Goal: Obtain resource: Download file/media

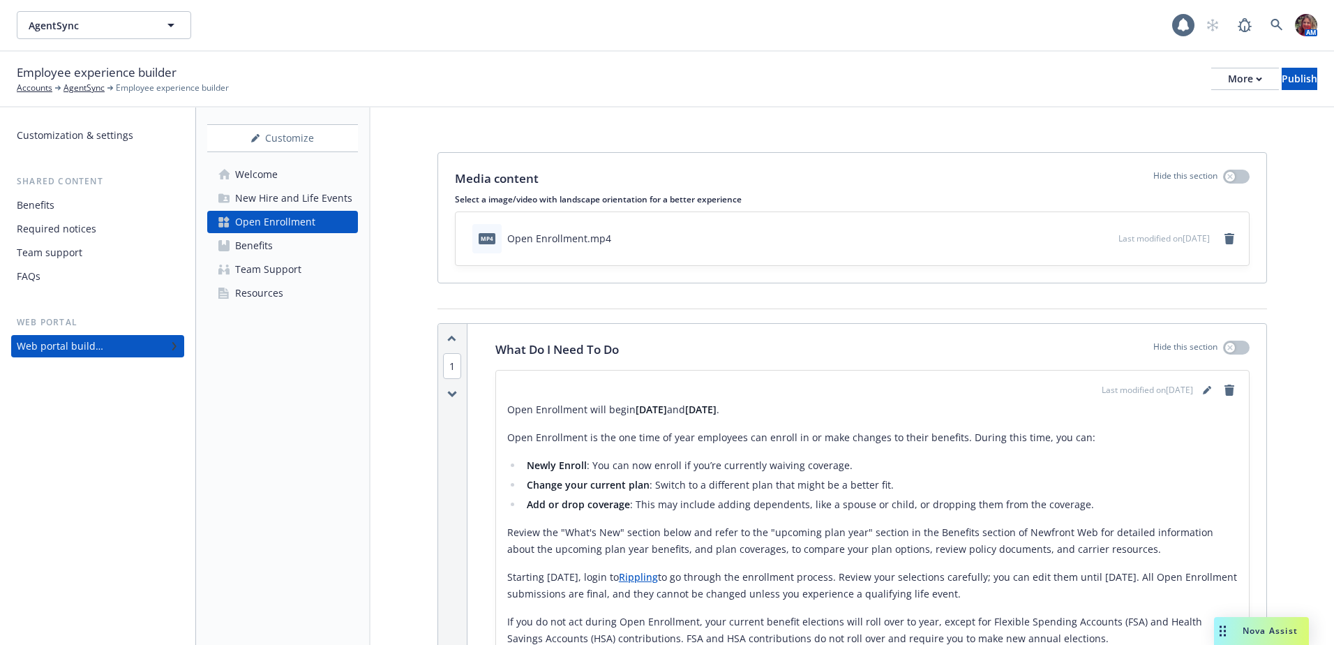
scroll to position [126, 0]
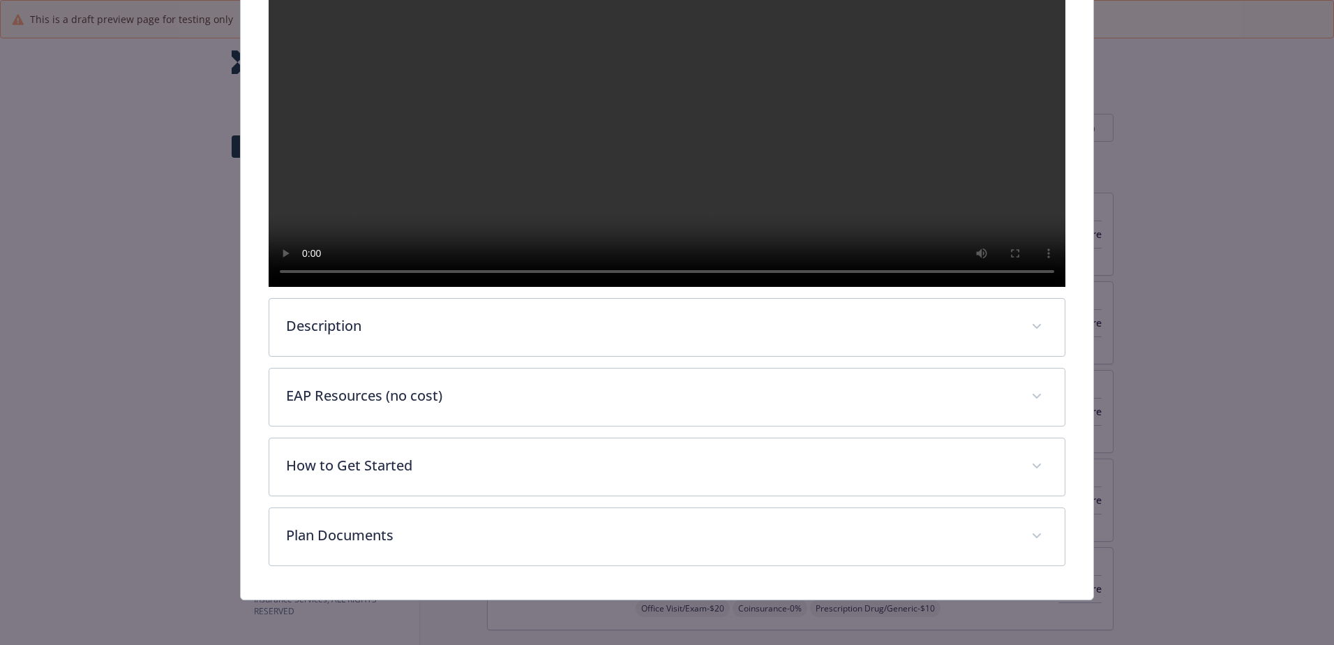
scroll to position [393, 0]
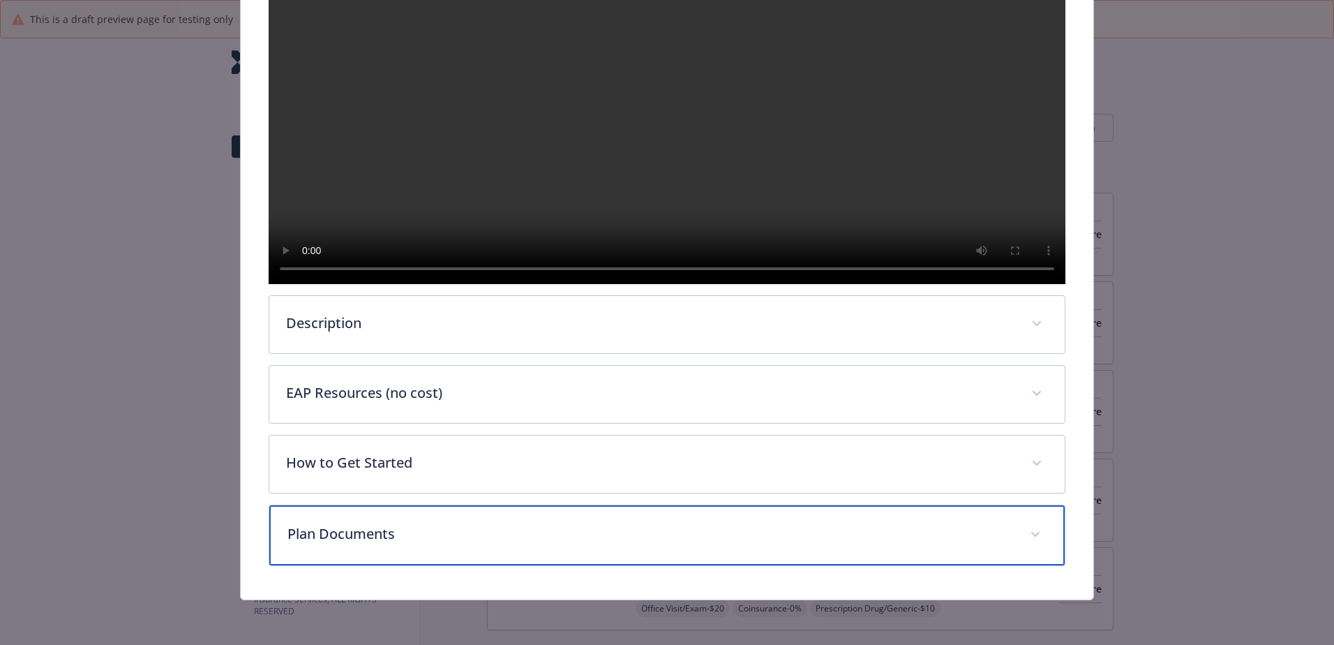
click at [321, 554] on div "Plan Documents" at bounding box center [666, 535] width 795 height 60
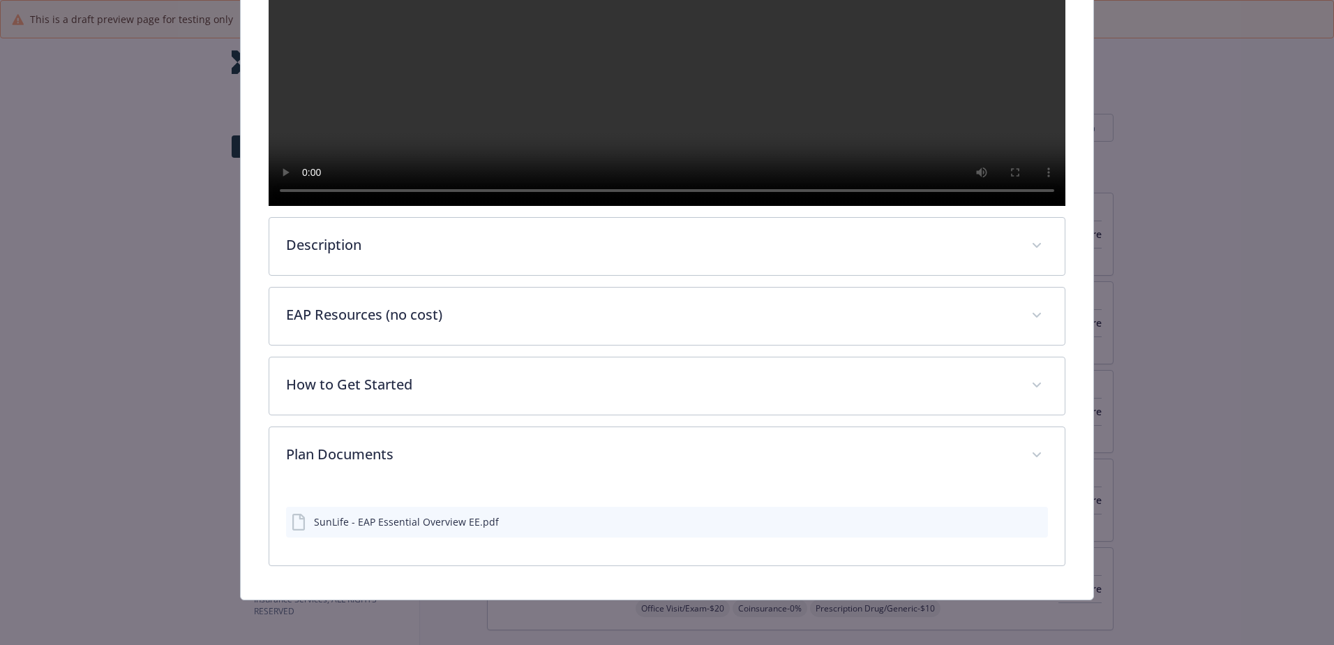
click at [407, 521] on div "SunLife - EAP Essential Overview EE.pdf" at bounding box center [406, 521] width 185 height 15
click at [1028, 524] on icon "preview file" at bounding box center [1034, 521] width 13 height 10
